Goal: Navigation & Orientation: Understand site structure

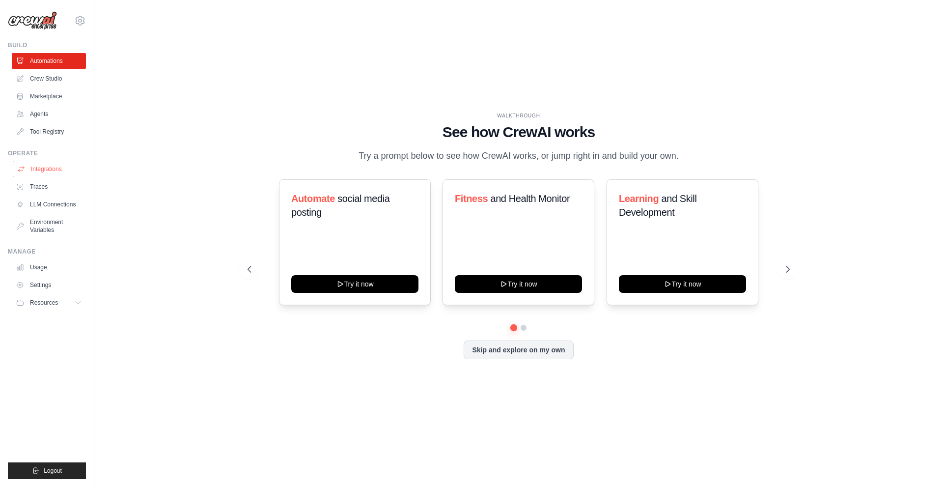
click at [58, 173] on link "Integrations" at bounding box center [50, 169] width 74 height 16
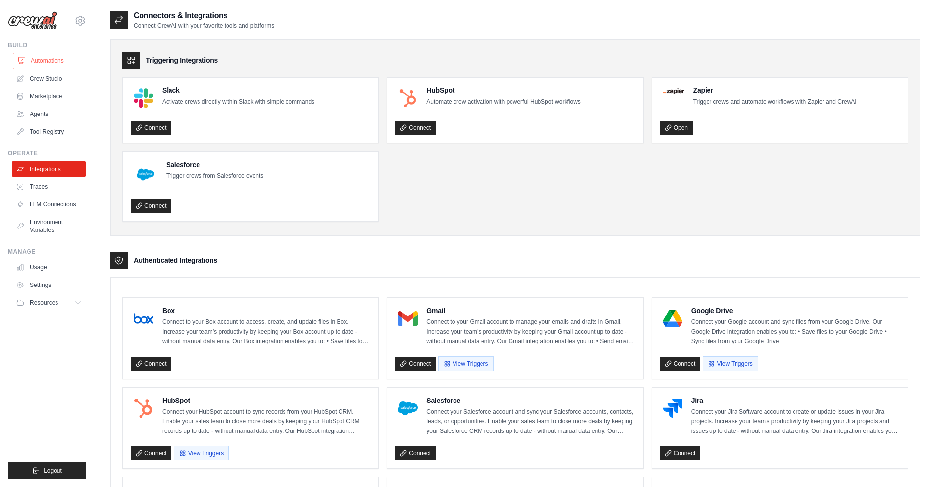
click at [56, 53] on link "Automations" at bounding box center [50, 61] width 74 height 16
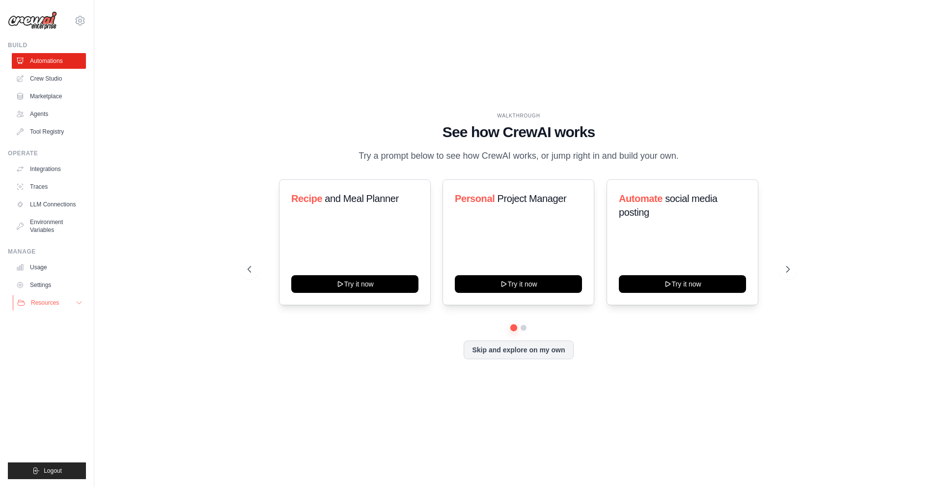
click at [71, 306] on button "Resources" at bounding box center [50, 303] width 74 height 16
click at [63, 306] on button "Resources" at bounding box center [50, 303] width 74 height 16
click at [78, 21] on icon at bounding box center [80, 21] width 12 height 12
